Goal: Task Accomplishment & Management: Manage account settings

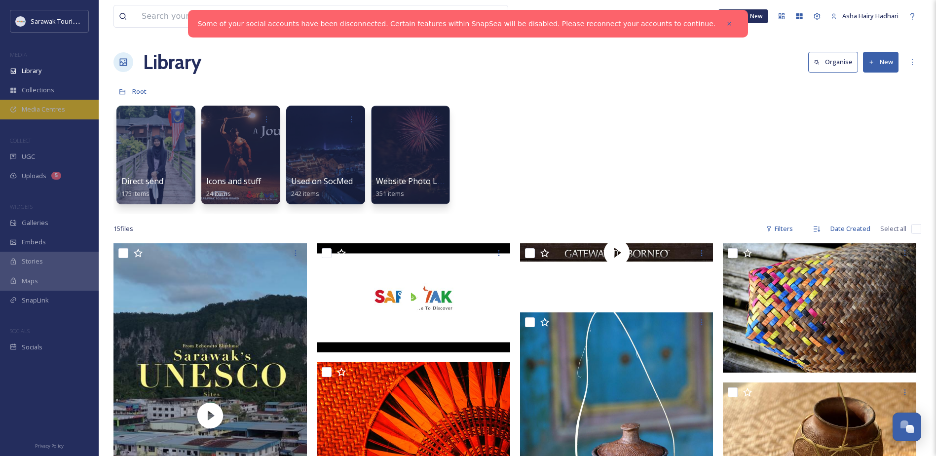
click at [51, 109] on span "Media Centres" at bounding box center [43, 109] width 43 height 9
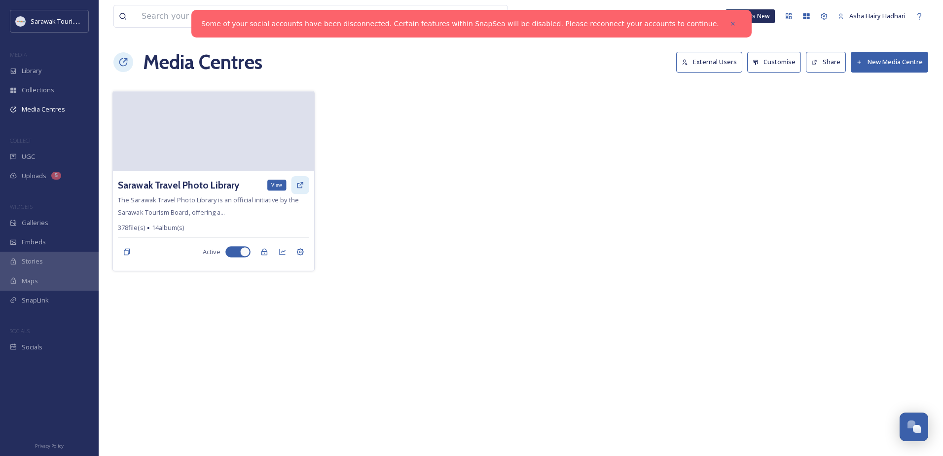
click at [299, 184] on icon at bounding box center [300, 185] width 8 height 8
click at [302, 249] on icon at bounding box center [300, 252] width 8 height 8
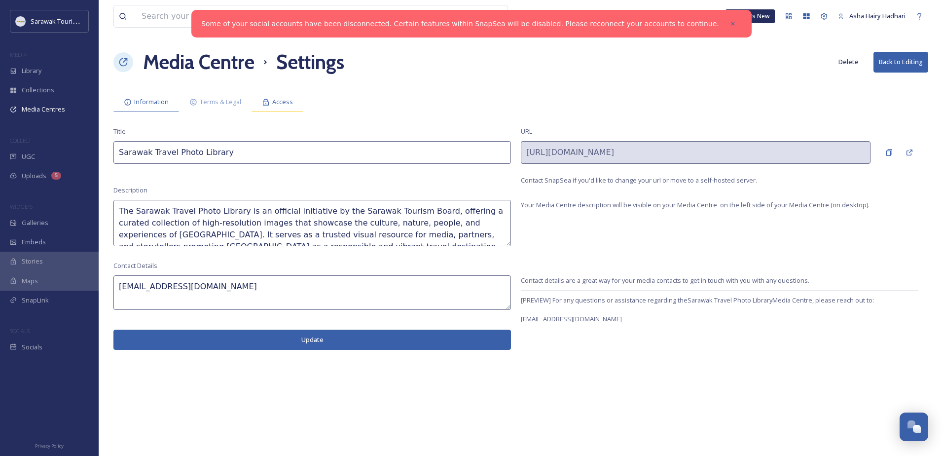
click at [272, 98] on div "Access" at bounding box center [278, 102] width 52 height 20
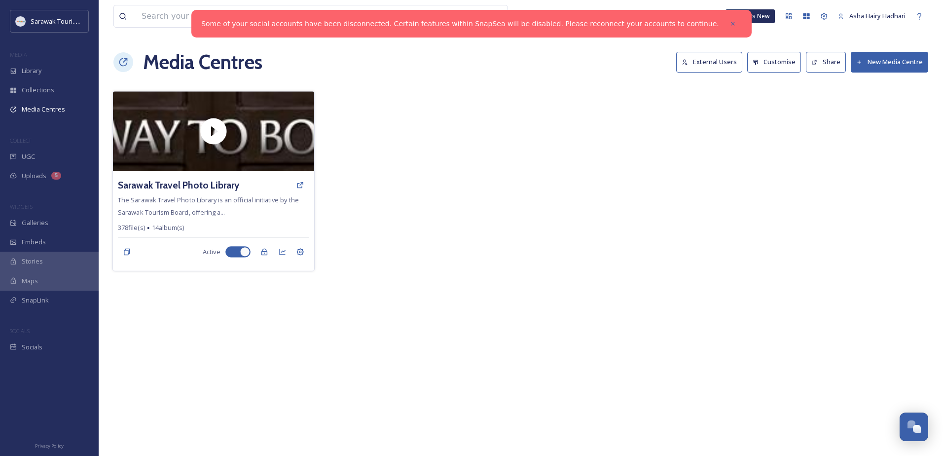
click at [267, 195] on div "Sarawak Travel Photo Library The Sarawak Travel Photo Library is an official in…" at bounding box center [213, 221] width 201 height 100
click at [268, 192] on div "Sarawak Travel Photo Library" at bounding box center [213, 185] width 191 height 18
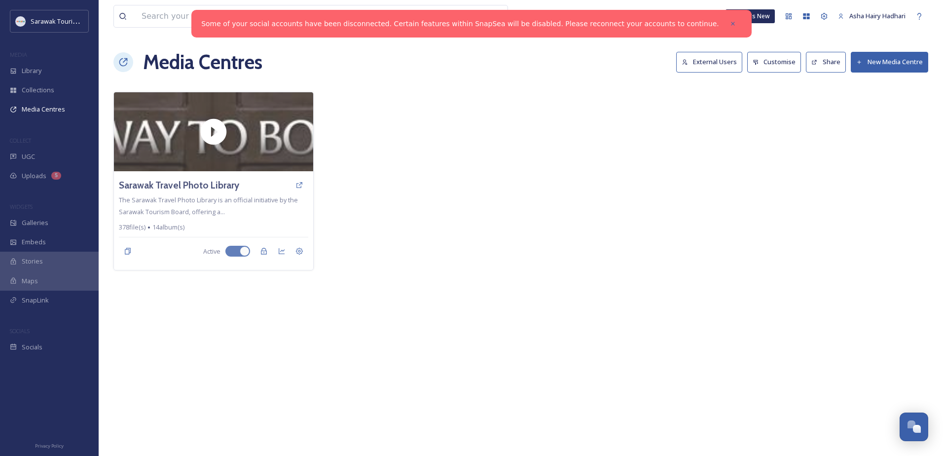
click at [722, 61] on button "External Users" at bounding box center [709, 62] width 66 height 20
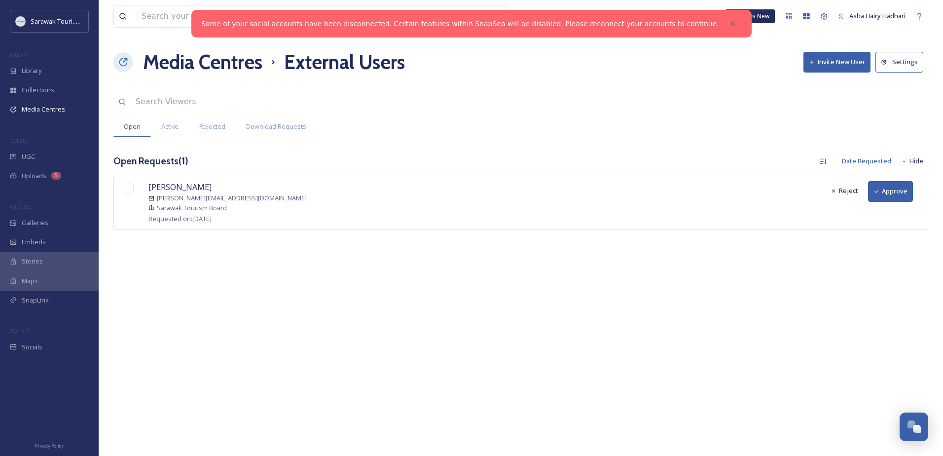
click at [126, 189] on input "checkbox" at bounding box center [129, 189] width 10 height 10
checkbox input "true"
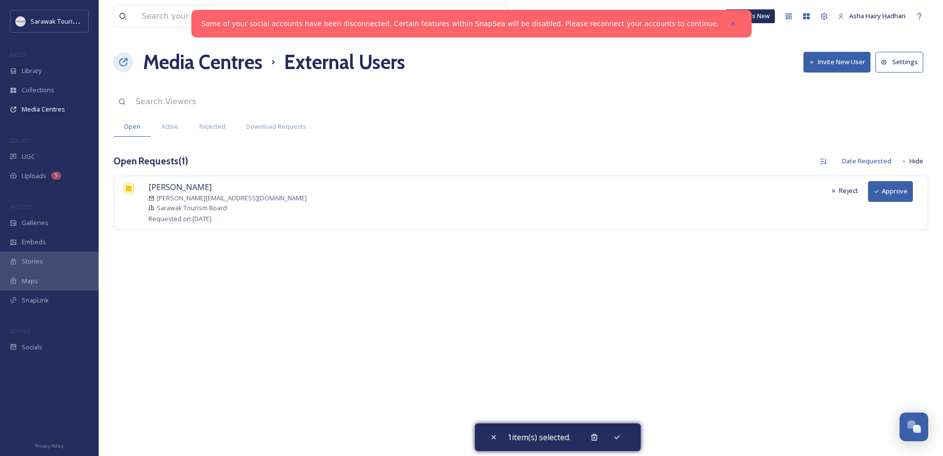
click at [884, 189] on button "Approve" at bounding box center [890, 191] width 45 height 20
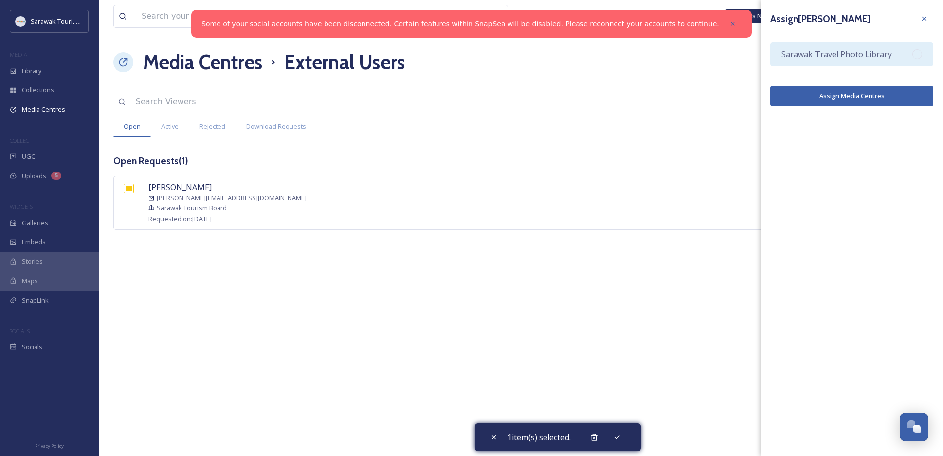
click at [890, 49] on div "Sarawak Travel Photo Library" at bounding box center [852, 54] width 163 height 24
click at [888, 92] on button "Assign Media Centres" at bounding box center [852, 96] width 163 height 20
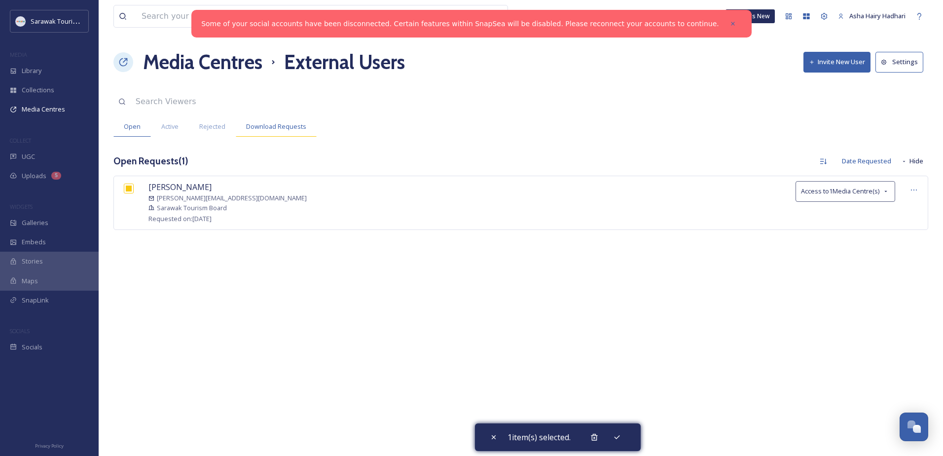
click at [268, 131] on span "Download Requests" at bounding box center [276, 126] width 60 height 9
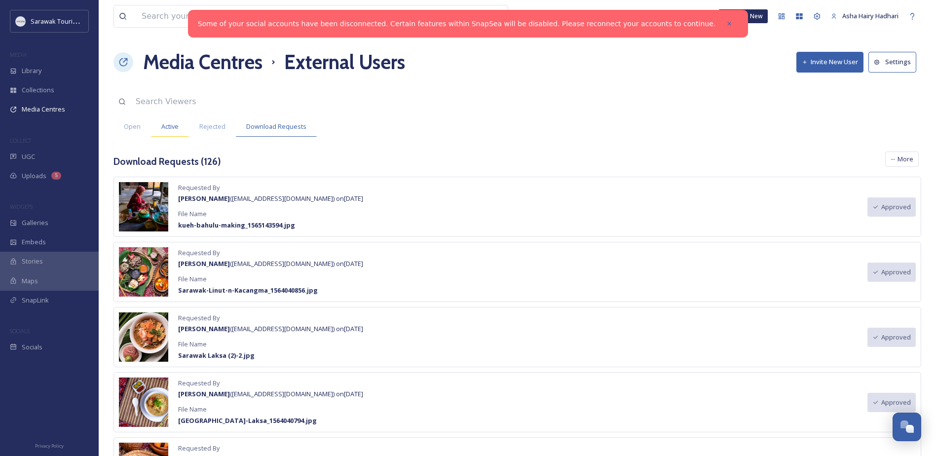
click at [176, 121] on div "Active" at bounding box center [170, 126] width 38 height 20
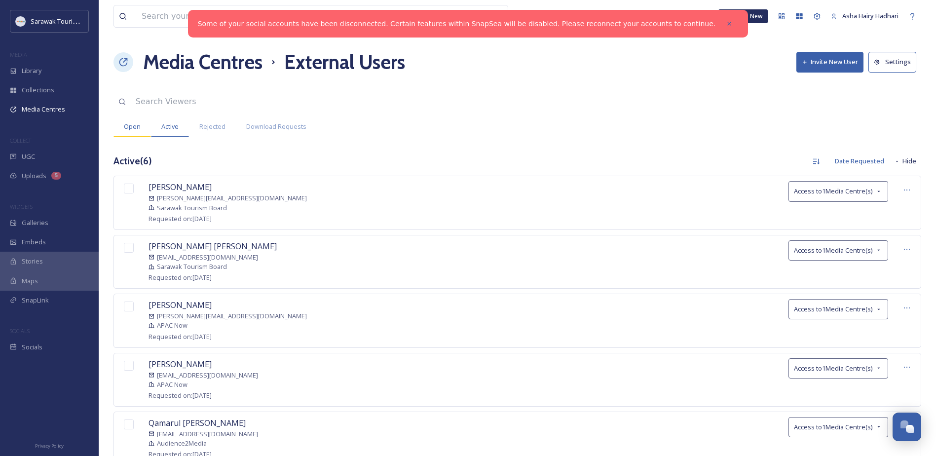
click at [139, 125] on span "Open" at bounding box center [132, 126] width 17 height 9
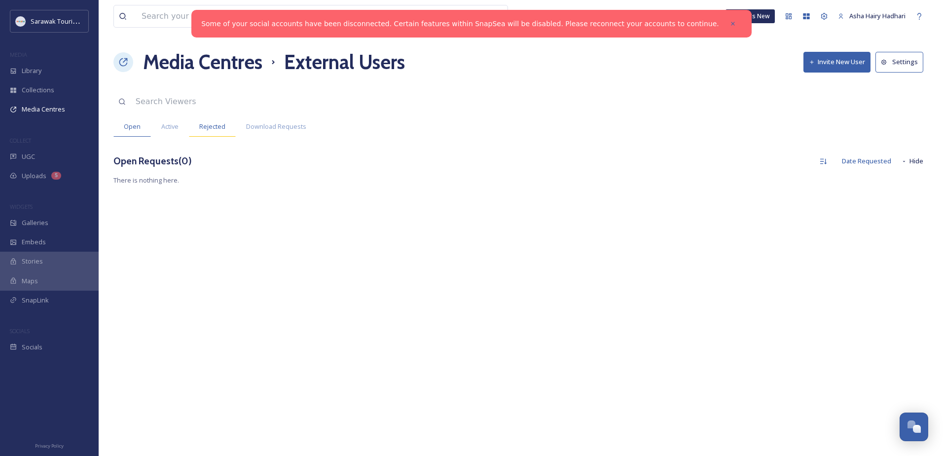
click at [210, 126] on span "Rejected" at bounding box center [212, 126] width 26 height 9
click at [175, 124] on span "Active" at bounding box center [169, 126] width 17 height 9
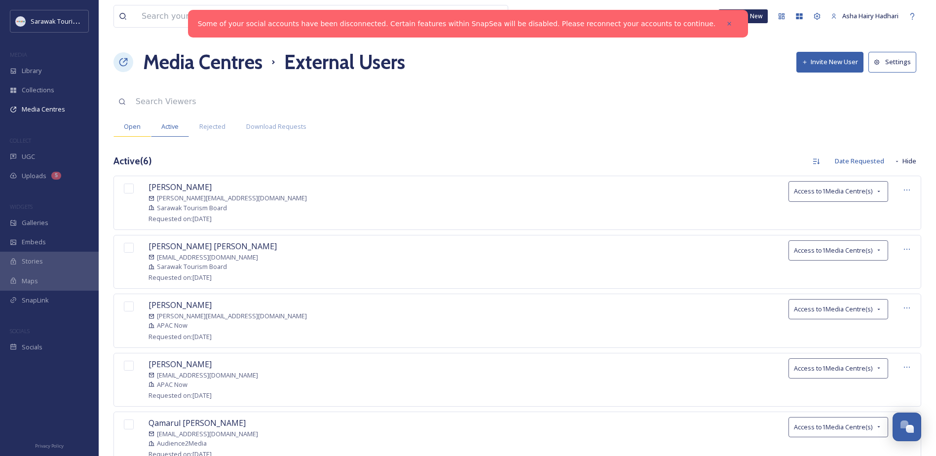
click at [136, 128] on span "Open" at bounding box center [132, 126] width 17 height 9
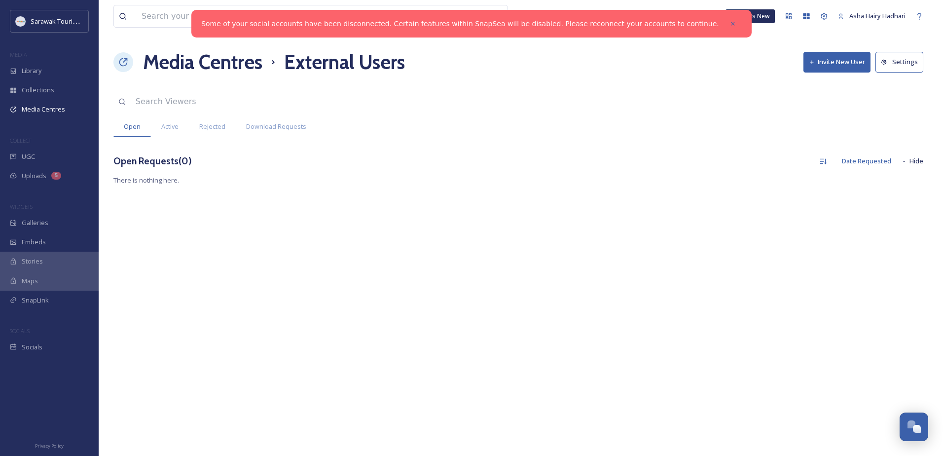
click at [914, 68] on button "Settings" at bounding box center [900, 62] width 48 height 20
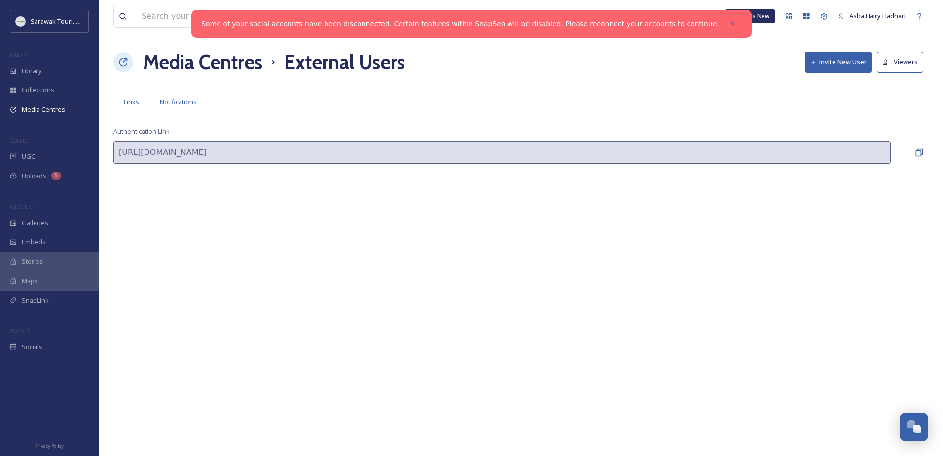
click at [185, 105] on span "Notifications" at bounding box center [178, 101] width 37 height 9
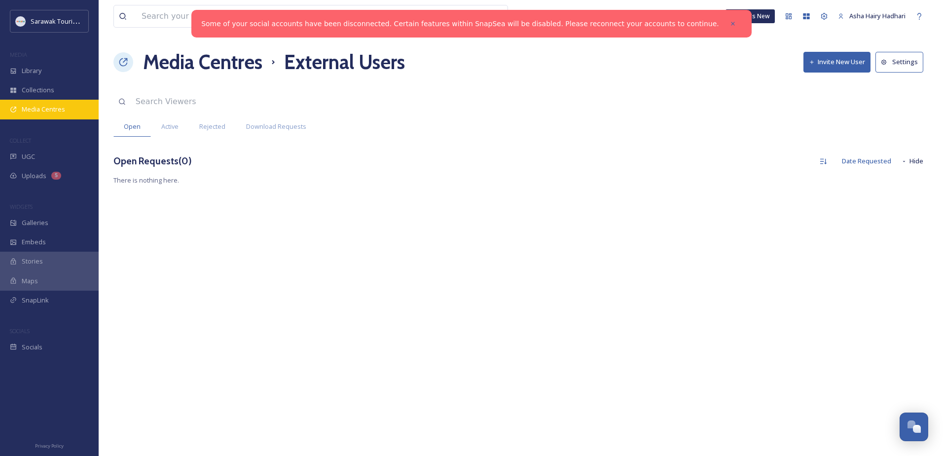
click at [62, 117] on div "Media Centres" at bounding box center [49, 109] width 99 height 19
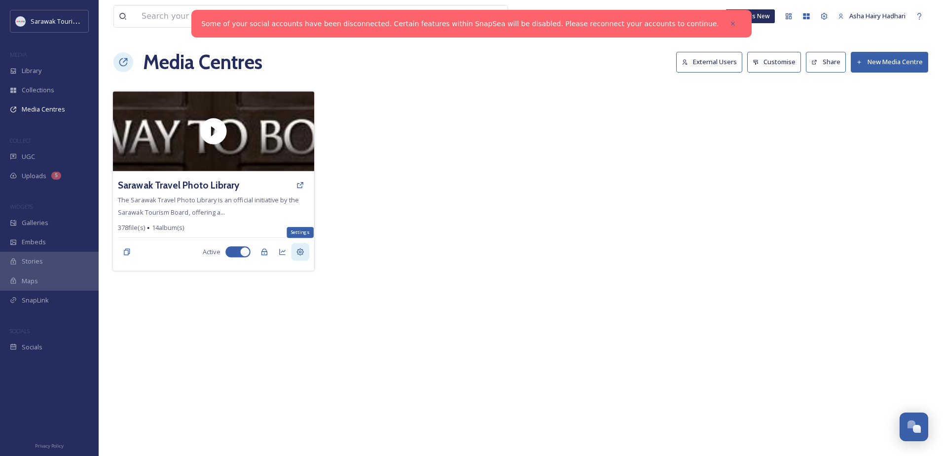
click at [303, 251] on icon at bounding box center [300, 252] width 8 height 8
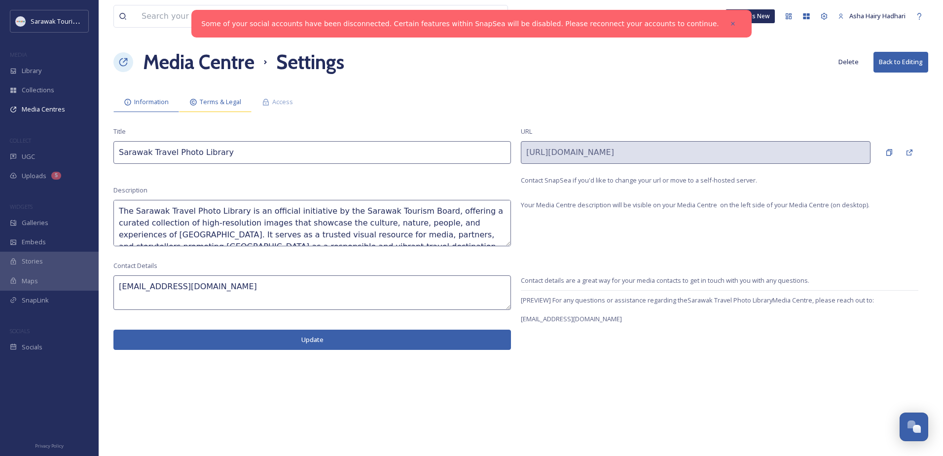
click at [205, 112] on div "Terms & Legal" at bounding box center [215, 102] width 73 height 20
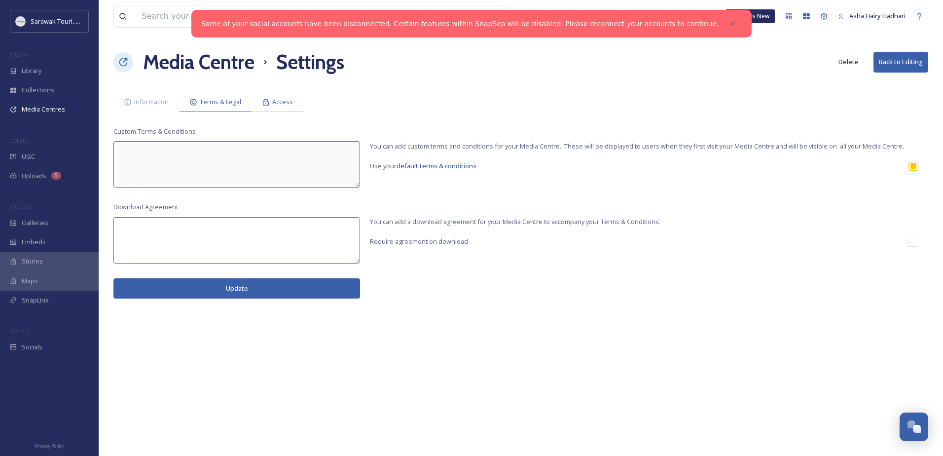
click at [271, 101] on div "Access" at bounding box center [278, 102] width 52 height 20
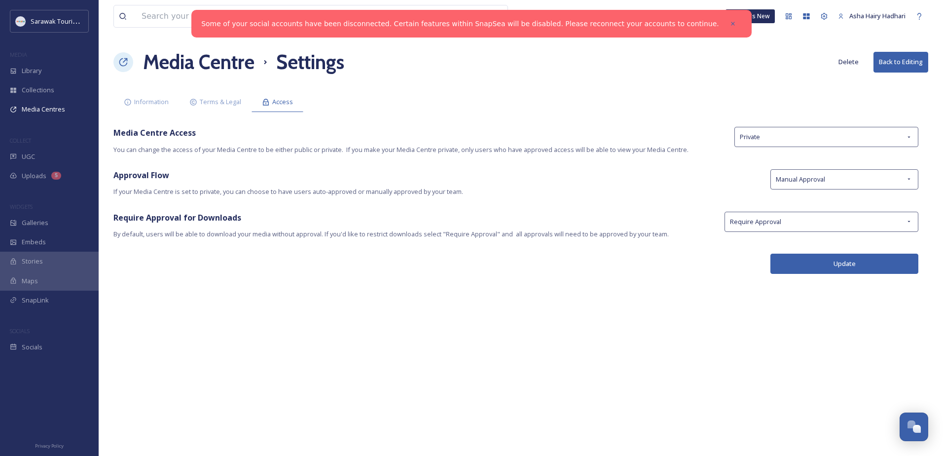
click at [746, 148] on div "Media Centre Access You can change the access of your Media Centre to be either…" at bounding box center [520, 141] width 815 height 28
click at [751, 140] on span "Private" at bounding box center [750, 136] width 20 height 9
click at [649, 191] on span "If your Media Centre is set to private, you can choose to have users auto-appro…" at bounding box center [436, 191] width 647 height 9
click at [800, 185] on div "Manual Approval" at bounding box center [845, 179] width 148 height 20
click at [706, 187] on span "If your Media Centre is set to private, you can choose to have users auto-appro…" at bounding box center [436, 191] width 647 height 9
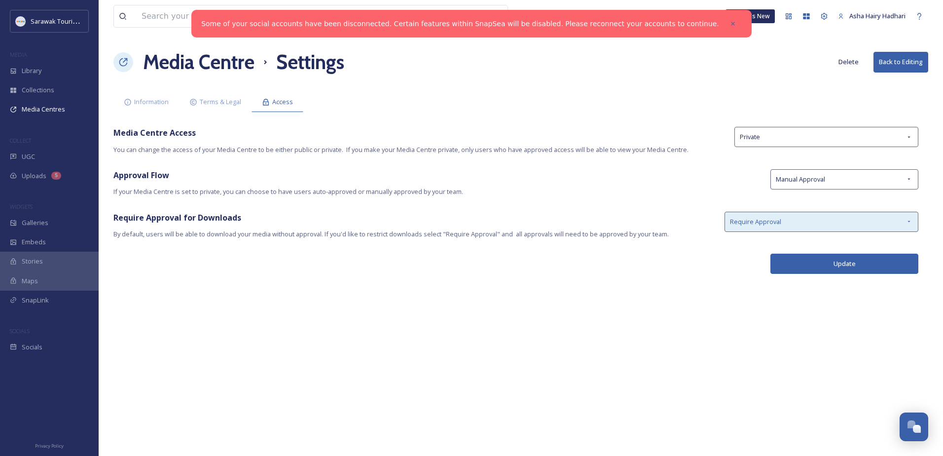
click at [785, 222] on div "Require Approval" at bounding box center [822, 222] width 194 height 20
click at [691, 206] on div "View all files What's New Asha Hairy Hadhari Media Centre Settings Delete Back …" at bounding box center [521, 228] width 845 height 456
click at [688, 188] on span "If your Media Centre is set to private, you can choose to have users auto-appro…" at bounding box center [436, 191] width 647 height 9
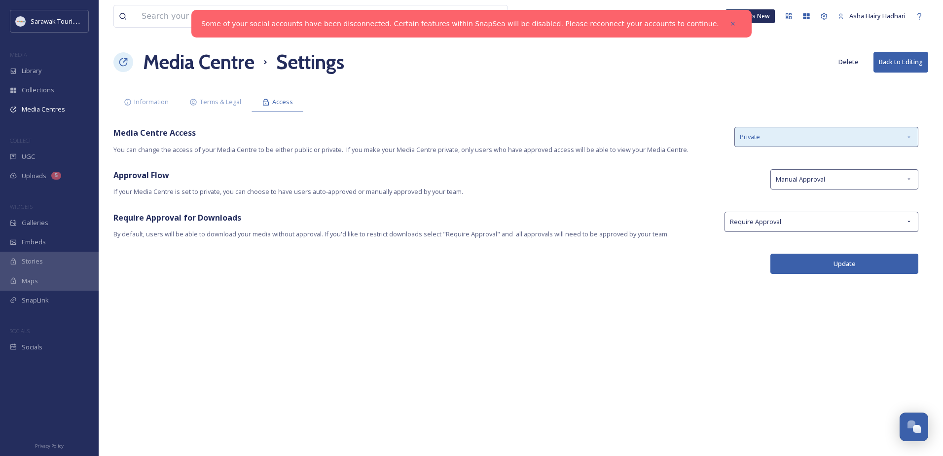
click at [770, 142] on div "Private" at bounding box center [827, 137] width 184 height 20
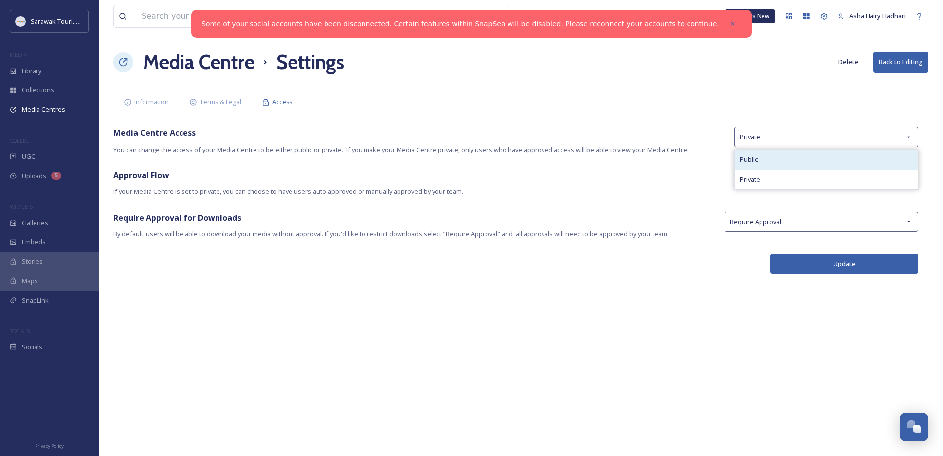
click at [770, 164] on div "Public" at bounding box center [826, 159] width 183 height 19
click at [686, 187] on span "If your Media Centre is set to private, you can choose to have users auto-appro…" at bounding box center [436, 191] width 647 height 9
click at [819, 267] on button "Update" at bounding box center [845, 264] width 148 height 20
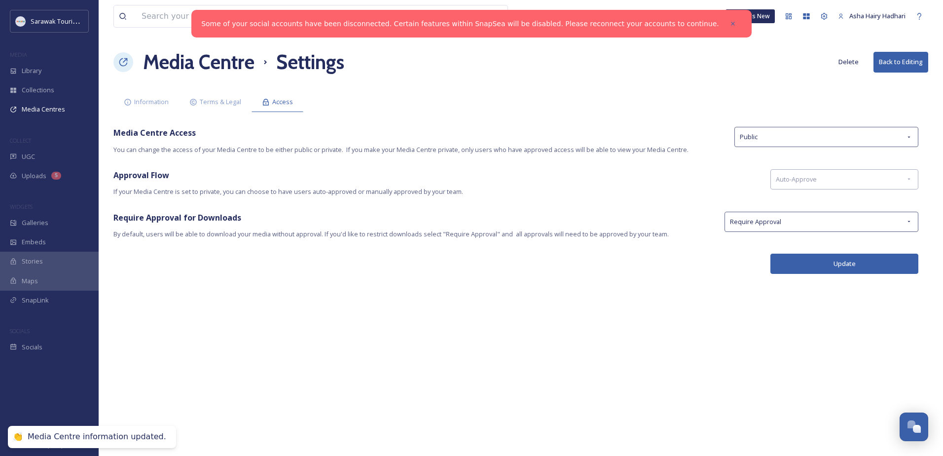
click at [694, 300] on div "View all files What's New Asha Hairy Hadhari Media Centre Settings Delete Back …" at bounding box center [521, 228] width 845 height 456
click at [394, 339] on div "View all files What's New Asha Hairy Hadhari Media Centre Settings Delete Back …" at bounding box center [521, 228] width 845 height 456
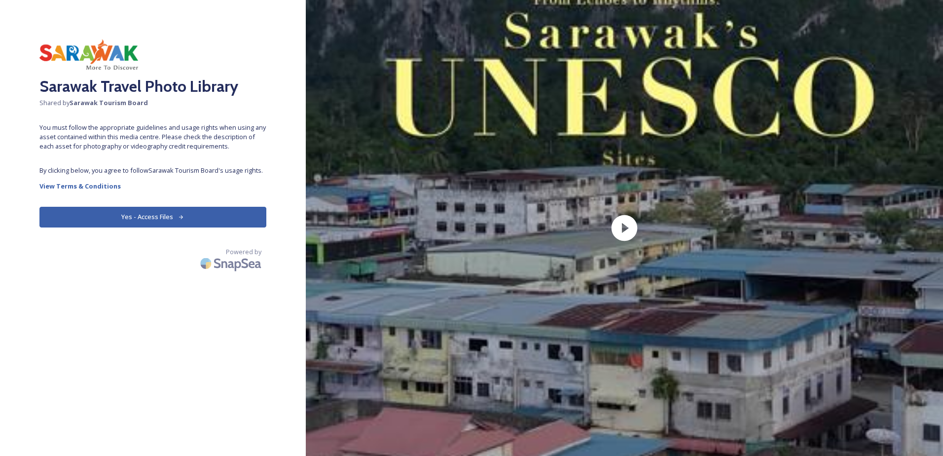
click at [43, 228] on div "Sarawak Travel Photo Library Shared by Sarawak Tourism Board You must follow th…" at bounding box center [153, 227] width 306 height 377
click at [179, 214] on icon at bounding box center [181, 217] width 6 height 6
